Goal: Task Accomplishment & Management: Manage account settings

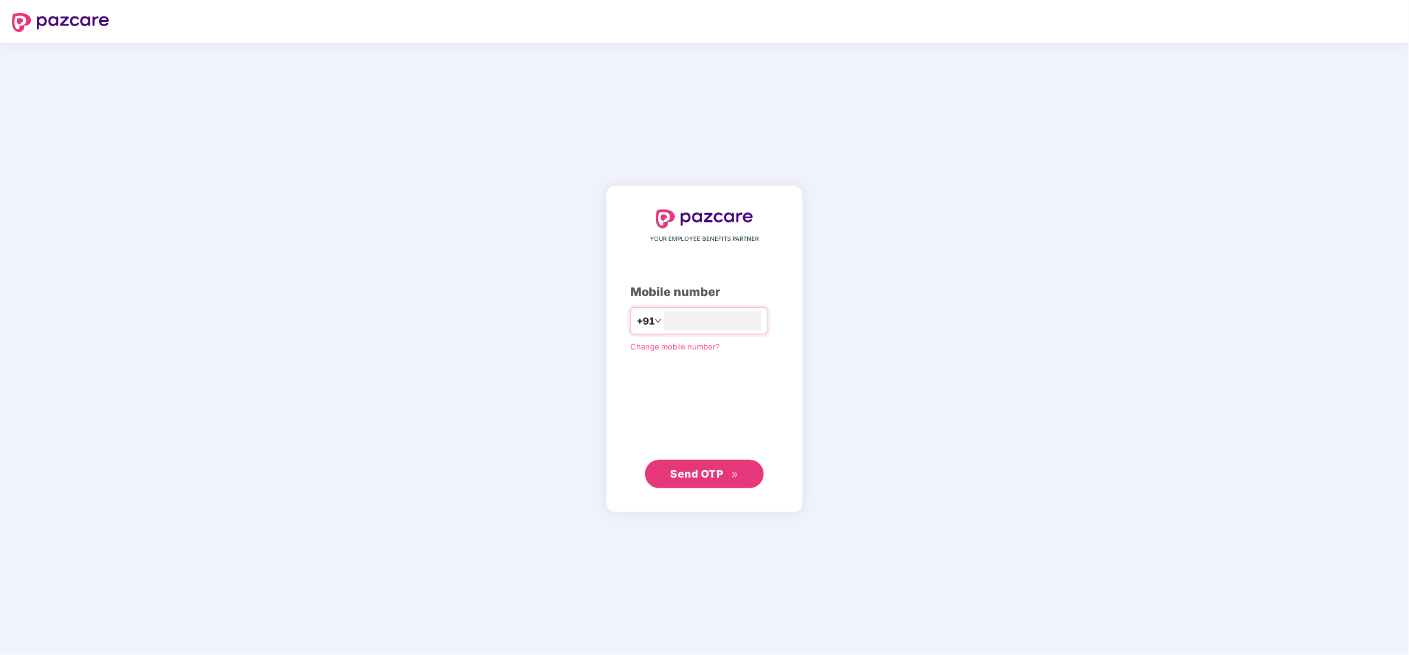
type input "**********"
click at [741, 459] on button "Send OTP" at bounding box center [704, 473] width 119 height 28
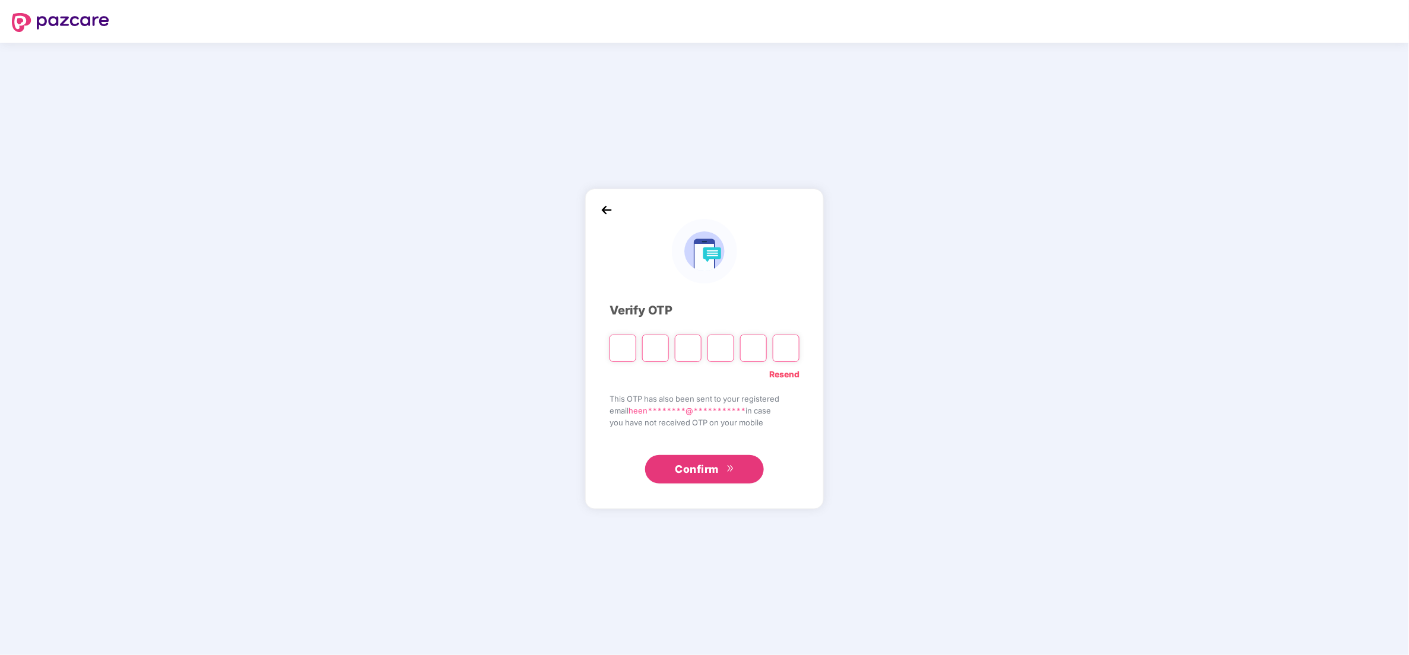
type input "*"
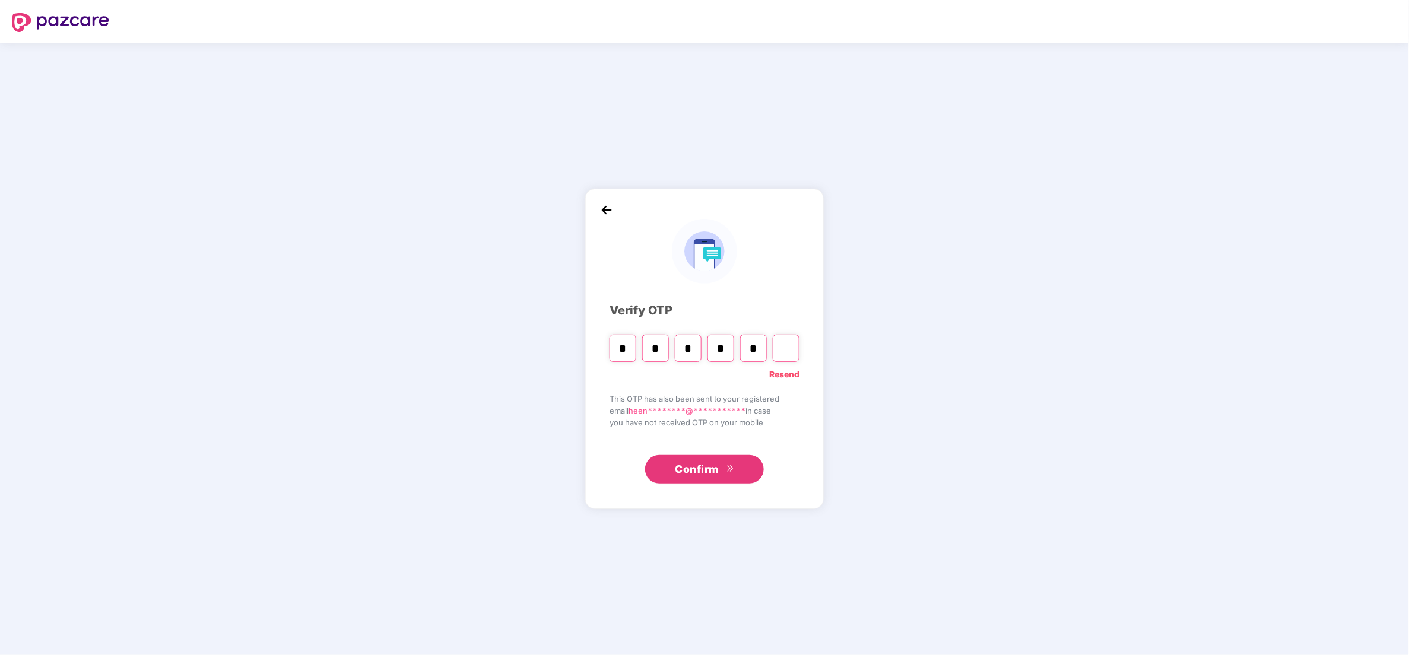
type input "*"
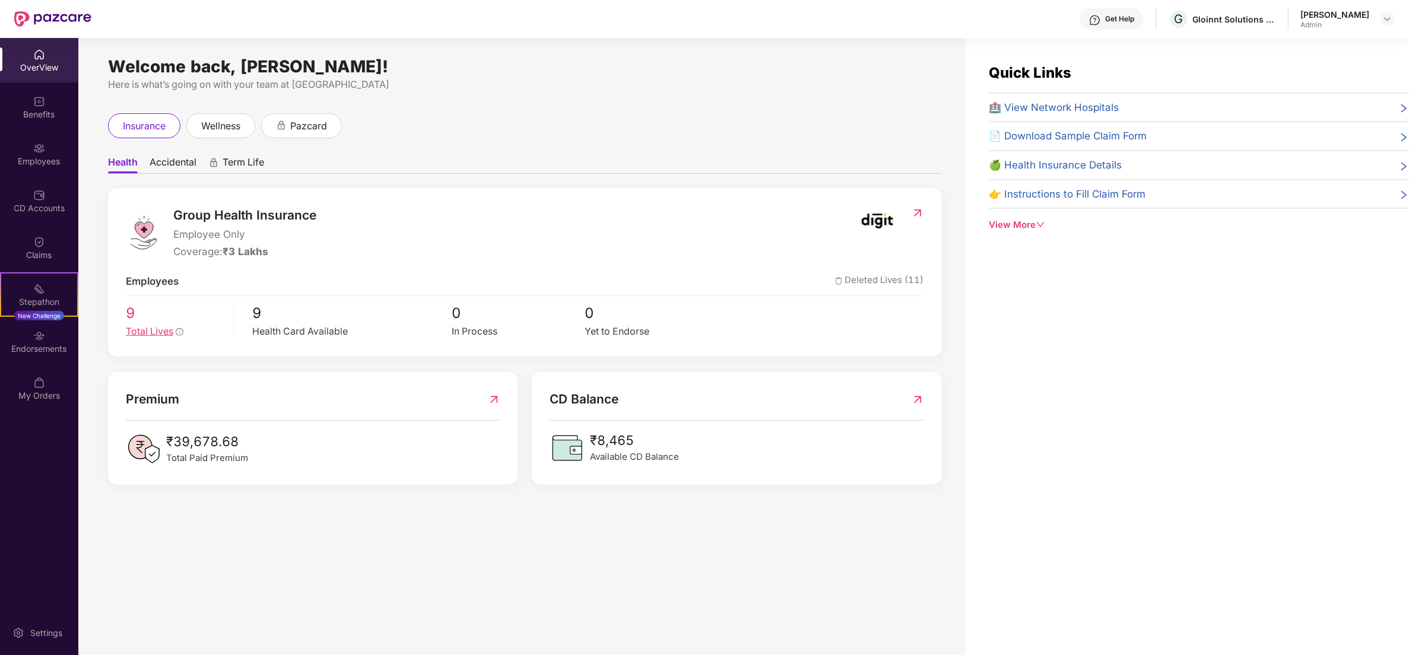
click at [169, 329] on span "Total Lives" at bounding box center [149, 331] width 47 height 11
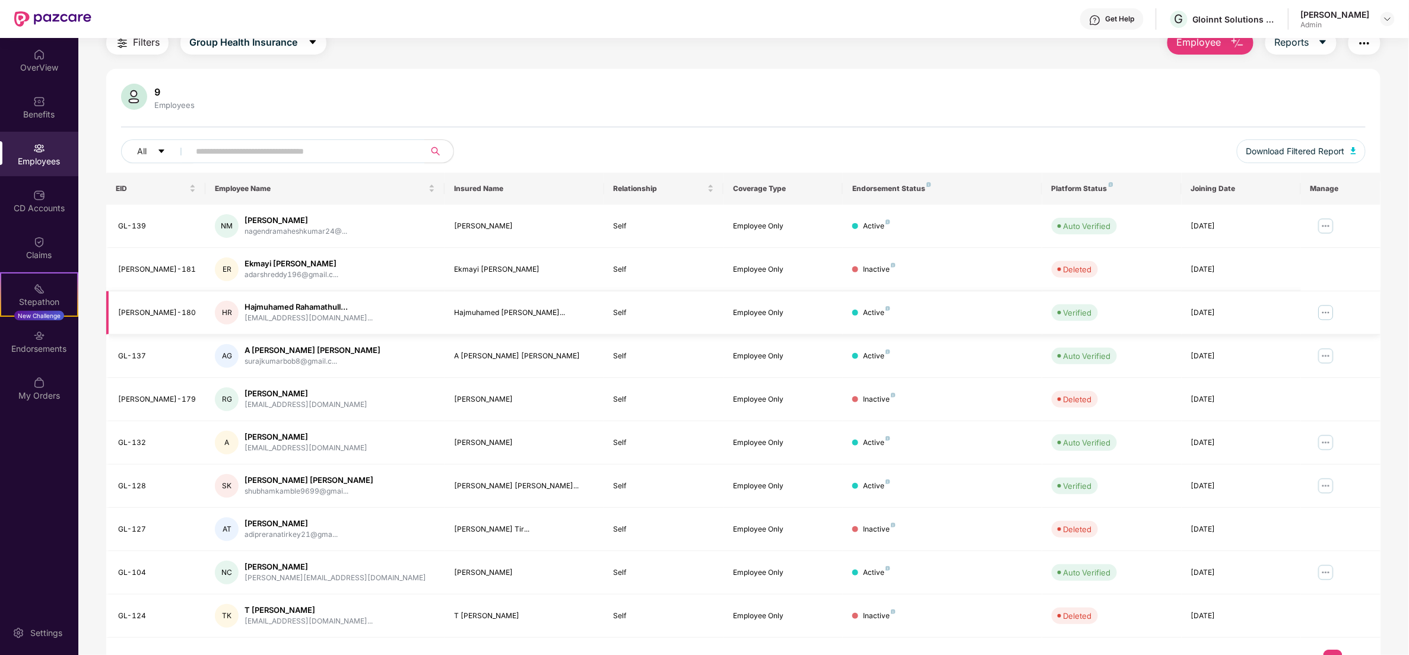
scroll to position [77, 0]
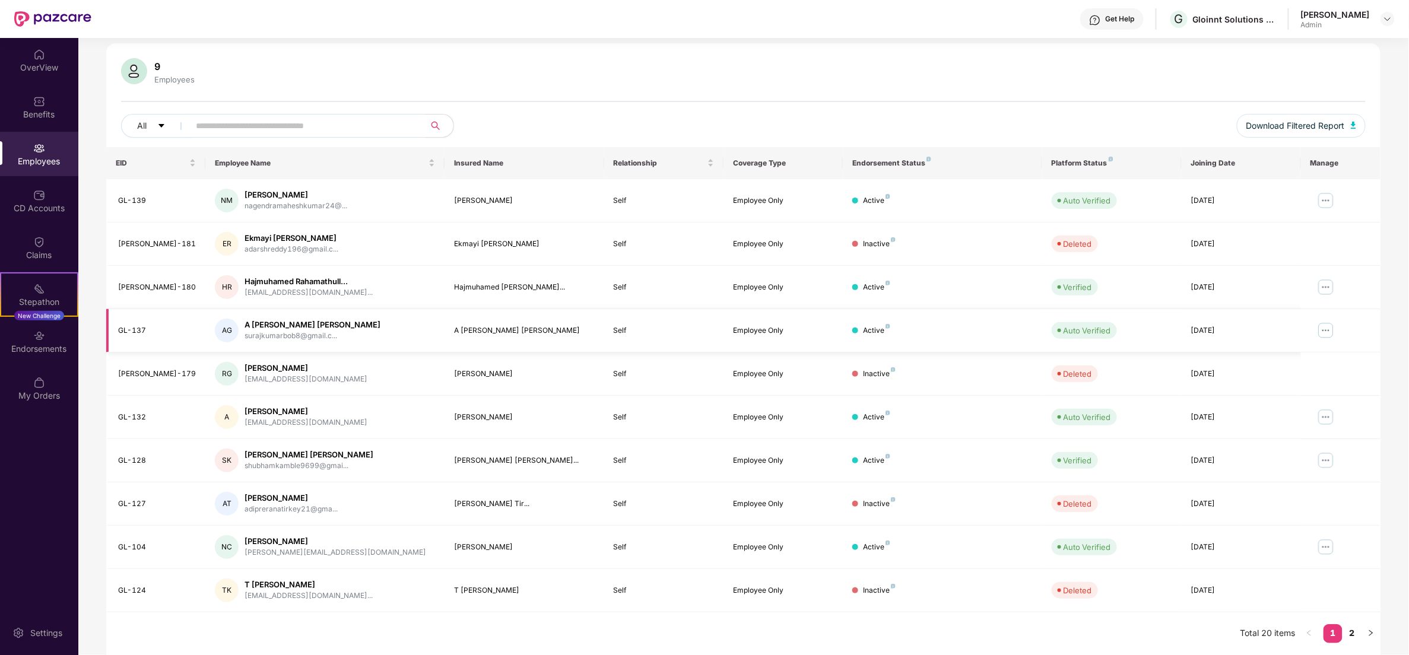
click at [1311, 327] on td at bounding box center [1341, 330] width 80 height 43
click at [1333, 325] on img at bounding box center [1326, 330] width 19 height 19
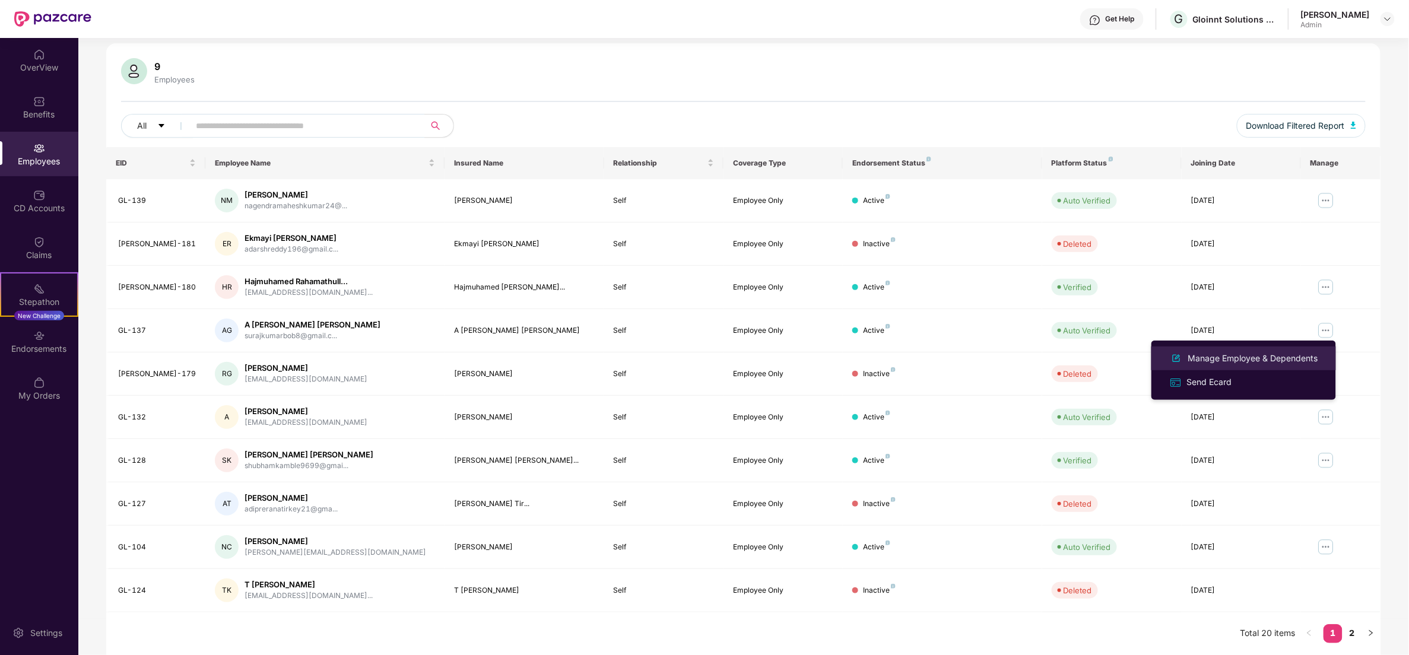
click at [1276, 350] on li "Manage Employee & Dependents" at bounding box center [1244, 359] width 185 height 24
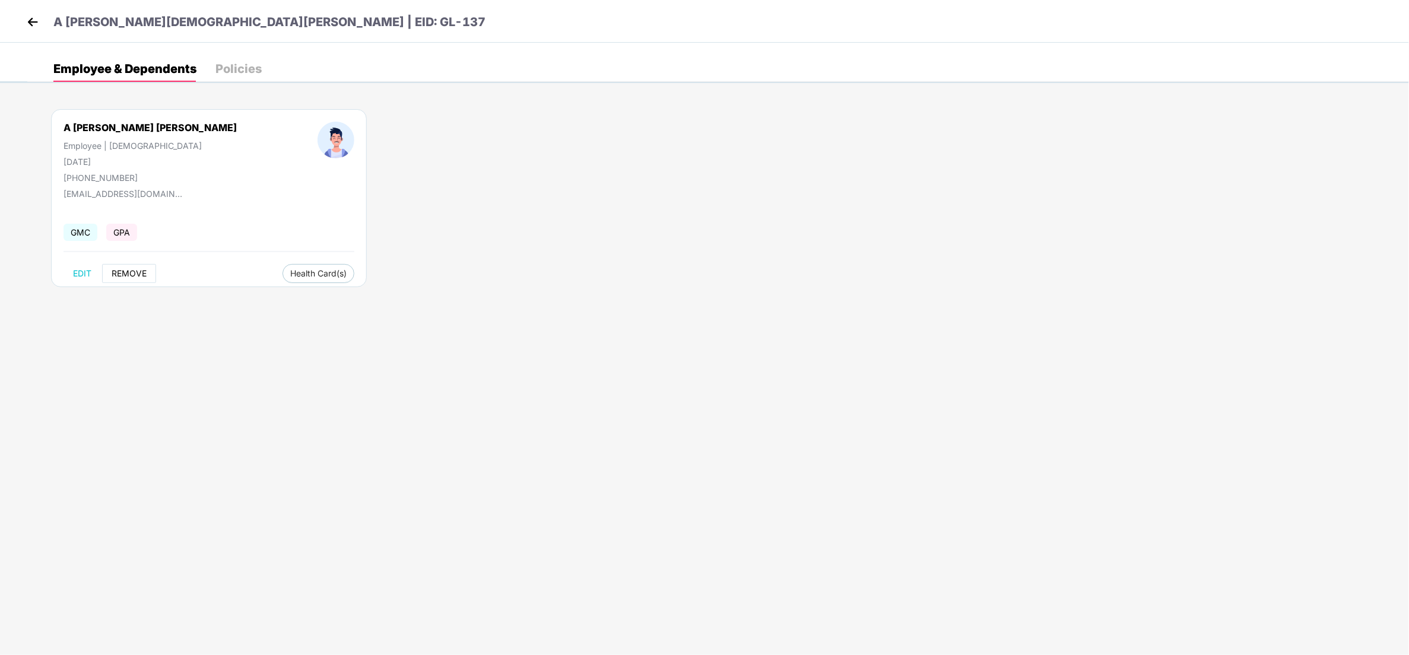
click at [121, 277] on span "REMOVE" at bounding box center [129, 273] width 35 height 9
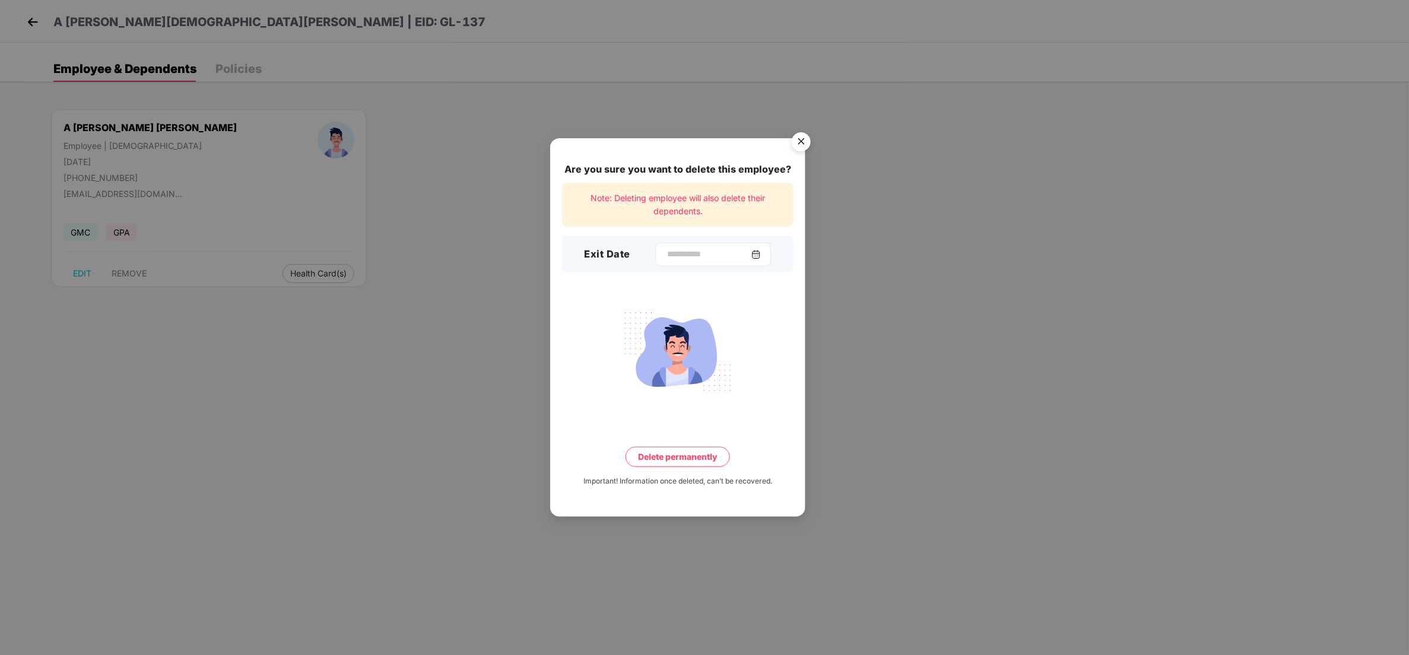
click at [761, 253] on img at bounding box center [756, 254] width 9 height 9
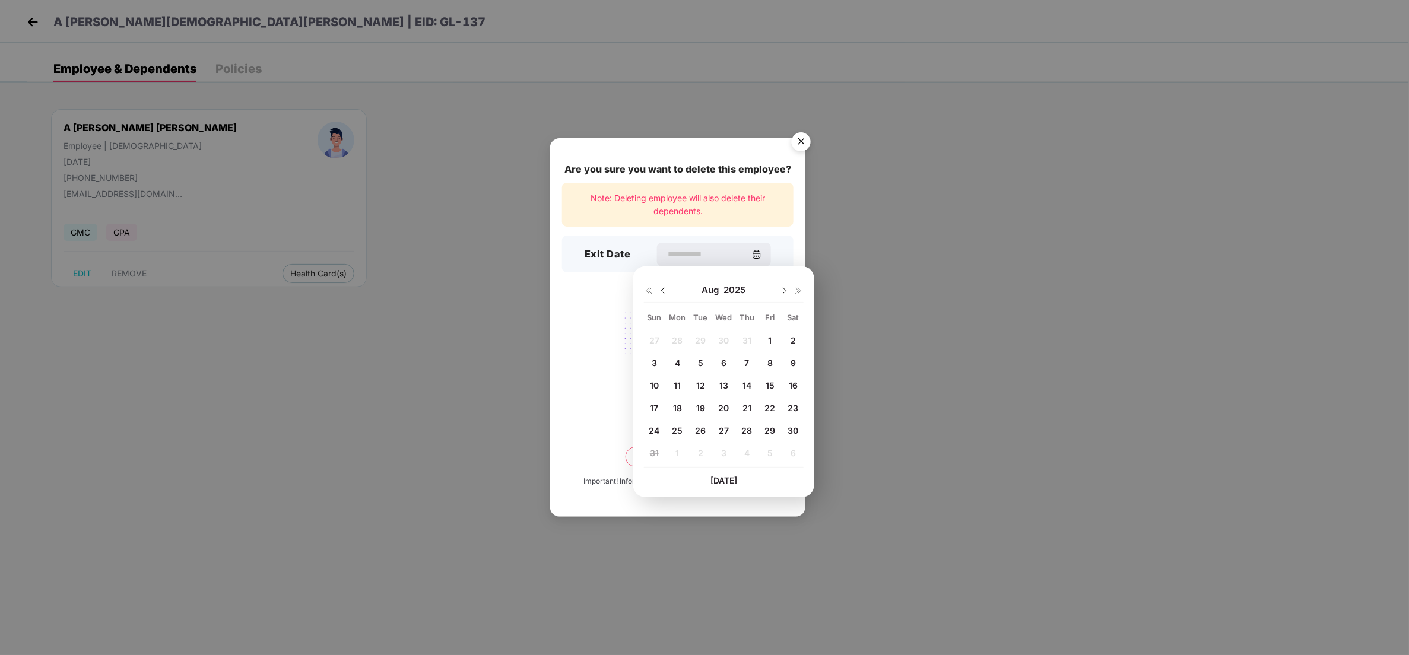
click at [777, 429] on div "29" at bounding box center [771, 431] width 18 height 18
type input "**********"
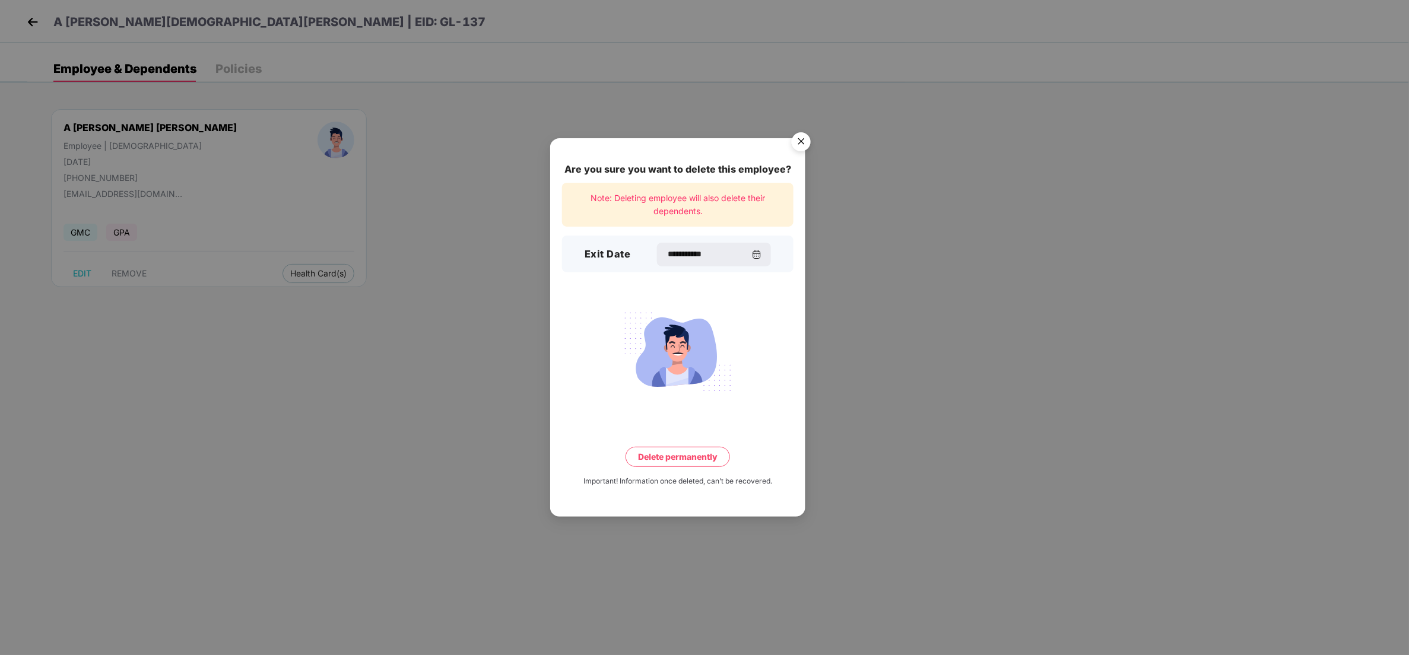
click at [698, 458] on button "Delete permanently" at bounding box center [678, 457] width 104 height 20
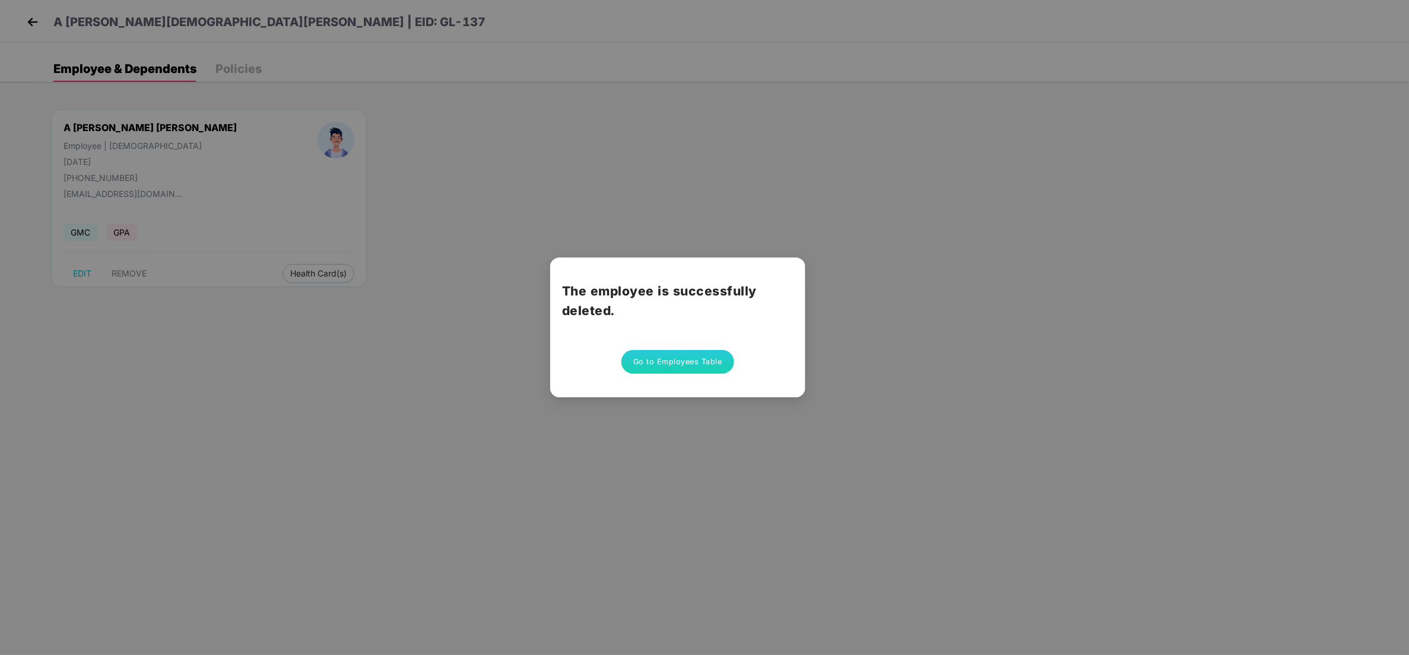
click at [709, 360] on button "Go to Employees Table" at bounding box center [678, 362] width 113 height 24
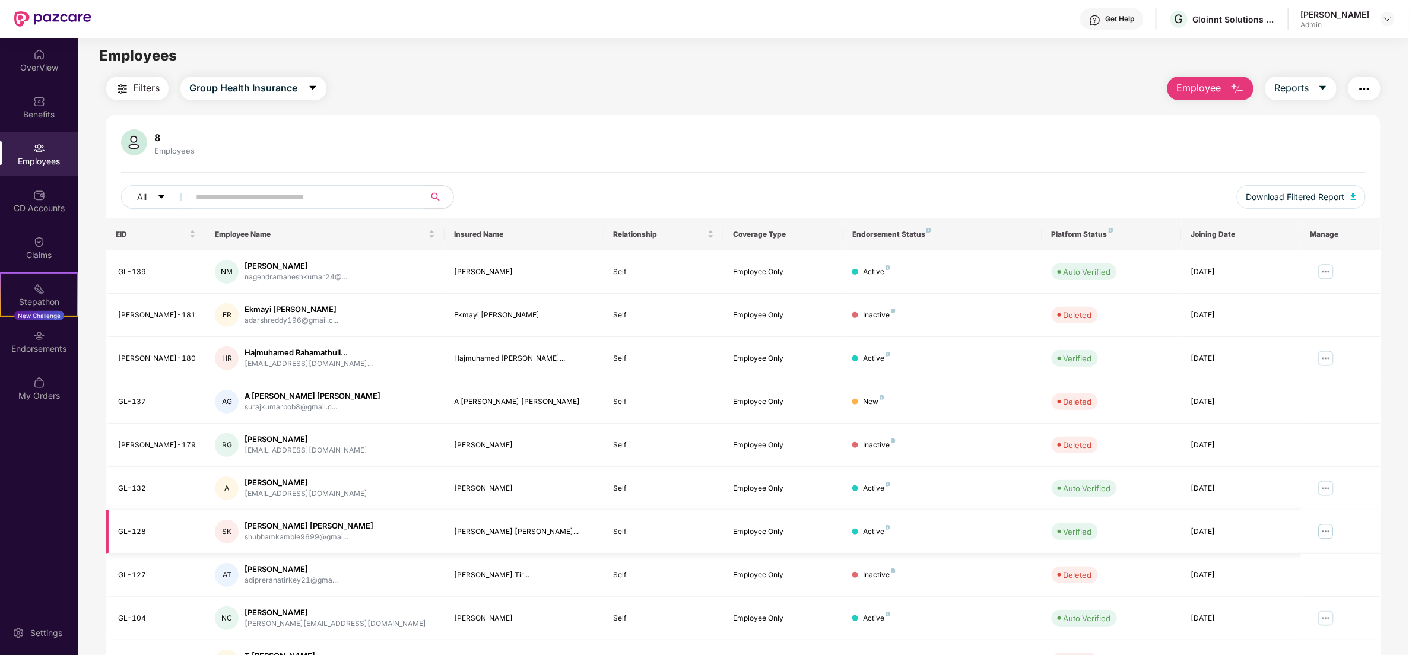
scroll to position [0, 0]
